Goal: Check status

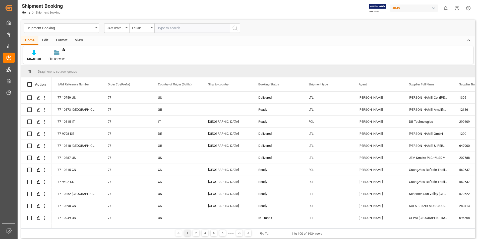
click at [165, 29] on input "text" at bounding box center [191, 28] width 75 height 10
paste input "77-10896-DE"
type input "77-10896-DE"
click at [238, 29] on button "search button" at bounding box center [235, 28] width 11 height 10
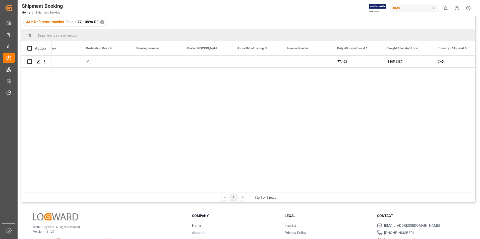
scroll to position [0, 729]
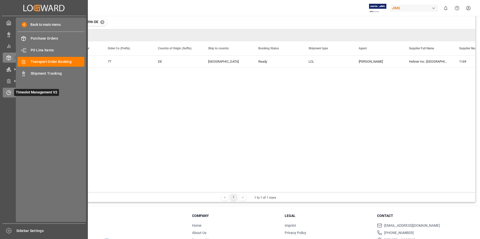
click at [26, 92] on span "Timeslot Management V2" at bounding box center [36, 92] width 45 height 7
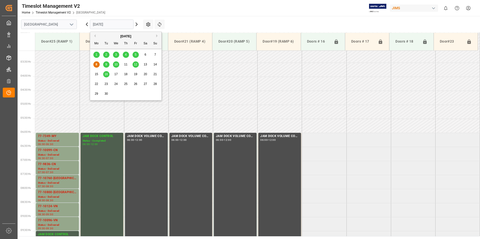
click at [111, 25] on input "[DATE]" at bounding box center [112, 25] width 44 height 10
click at [106, 66] on span "9" at bounding box center [106, 65] width 2 height 4
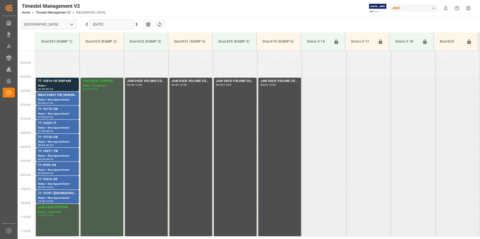
scroll to position [137, 0]
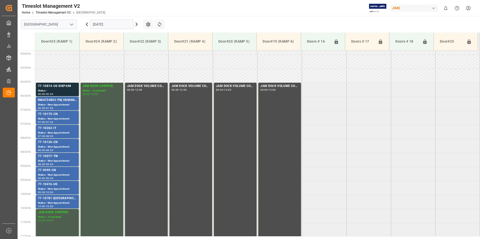
click at [104, 24] on input "[DATE]" at bounding box center [112, 25] width 44 height 10
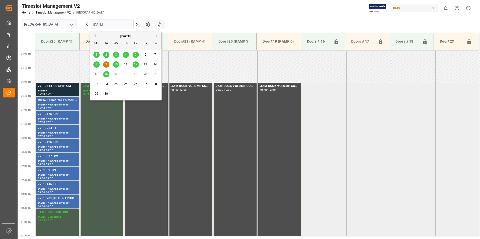
click at [115, 65] on span "10" at bounding box center [115, 65] width 3 height 4
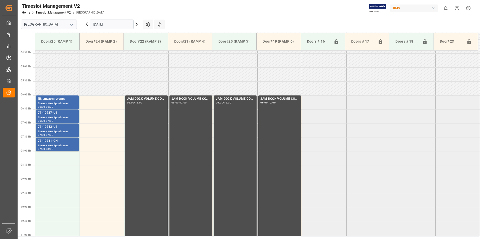
scroll to position [111, 0]
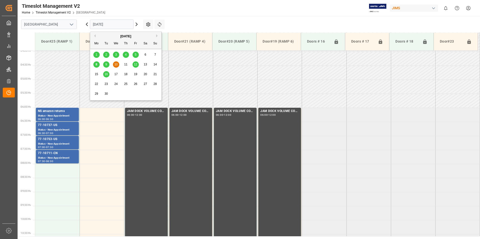
click at [111, 25] on input "[DATE]" at bounding box center [112, 25] width 44 height 10
click at [134, 63] on span "12" at bounding box center [135, 65] width 3 height 4
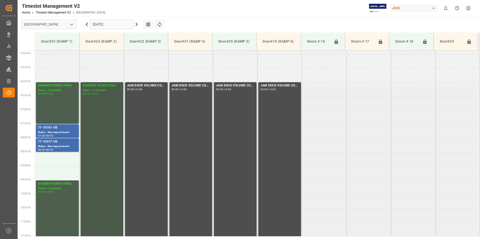
scroll to position [137, 0]
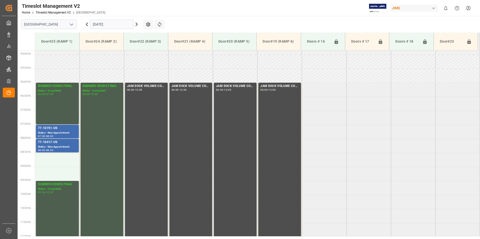
click at [115, 25] on input "[DATE]" at bounding box center [112, 25] width 44 height 10
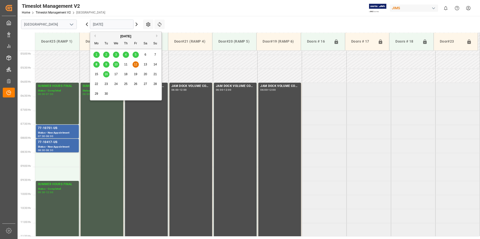
click at [105, 74] on span "16" at bounding box center [105, 75] width 3 height 4
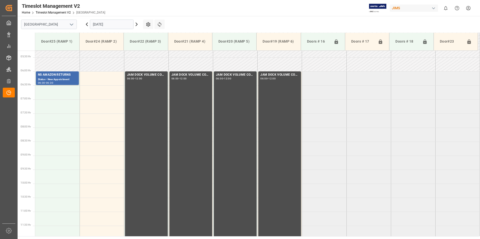
scroll to position [86, 0]
